Goal: Task Accomplishment & Management: Use online tool/utility

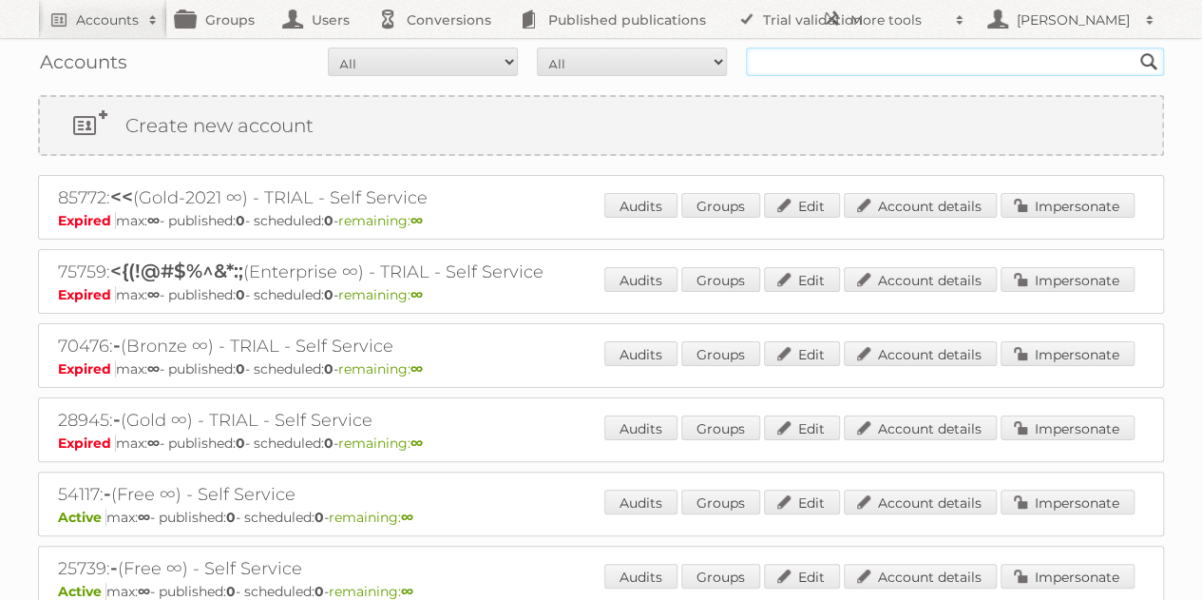
click at [863, 56] on input "text" at bounding box center [955, 62] width 418 height 29
type input "αεβε"
click at [1135, 48] on input "Search" at bounding box center [1149, 62] width 29 height 29
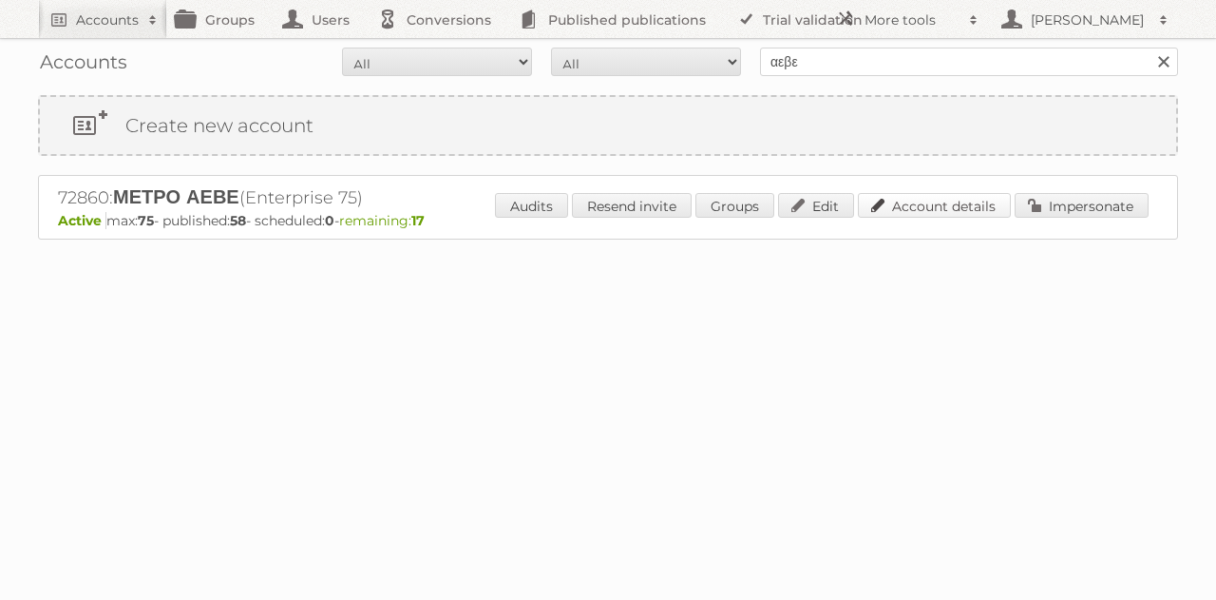
click at [922, 202] on link "Account details" at bounding box center [934, 205] width 153 height 25
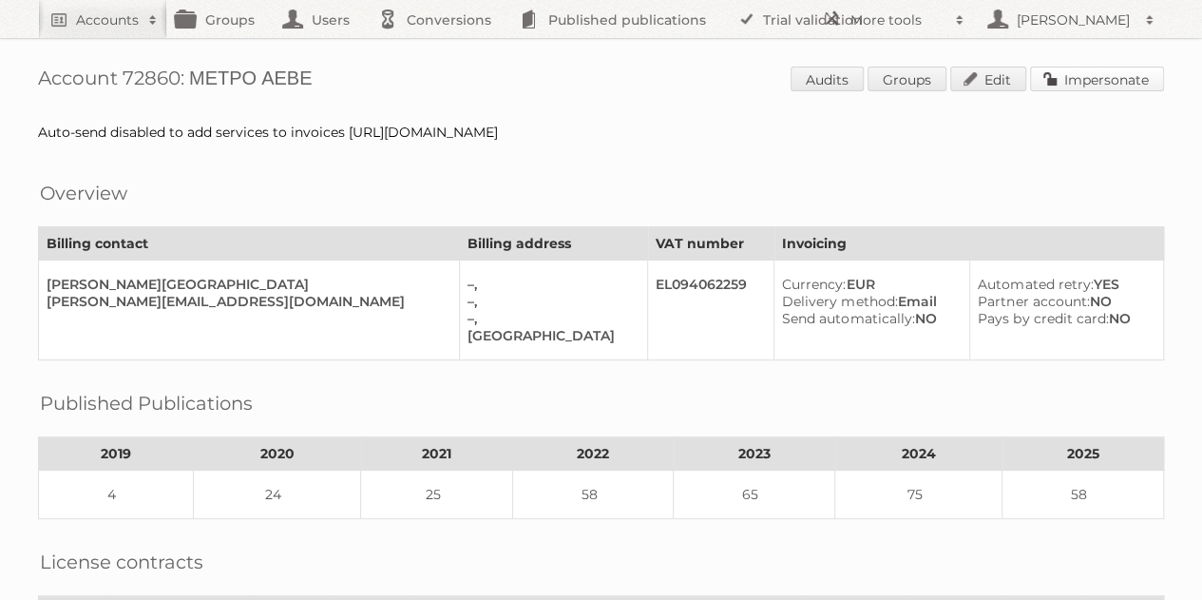
click at [1126, 85] on link "Impersonate" at bounding box center [1097, 79] width 134 height 25
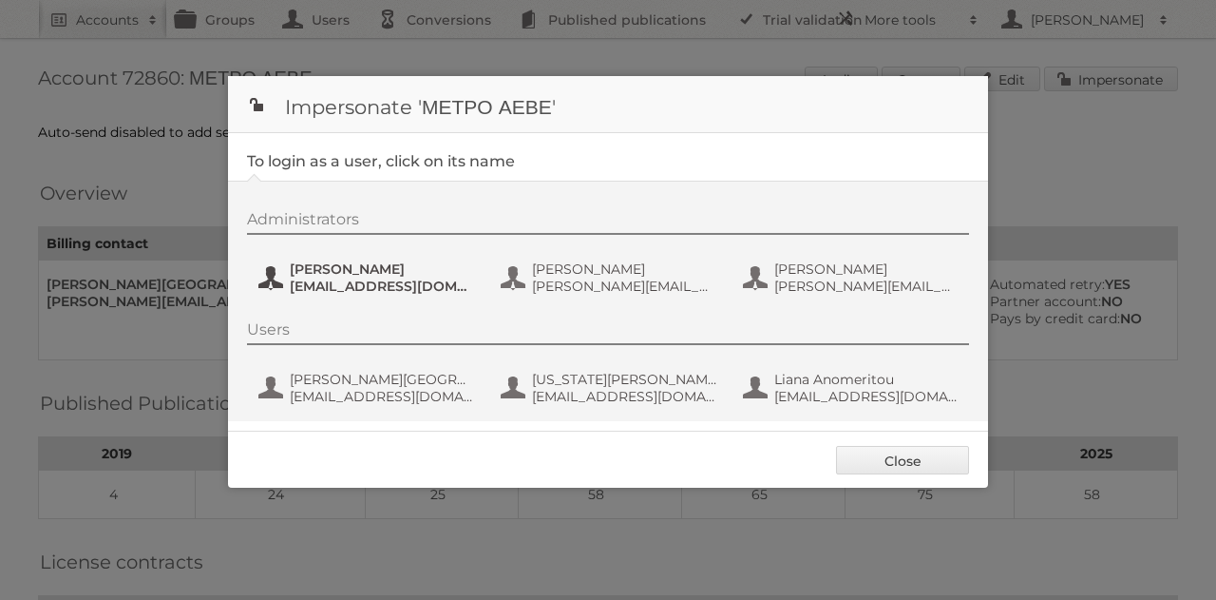
click at [318, 269] on span "[PERSON_NAME]" at bounding box center [382, 268] width 184 height 17
